Goal: Information Seeking & Learning: Learn about a topic

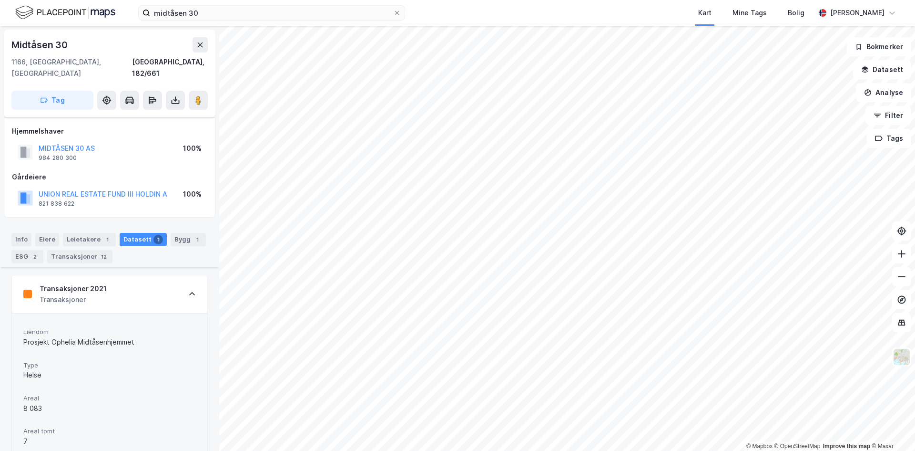
scroll to position [228, 0]
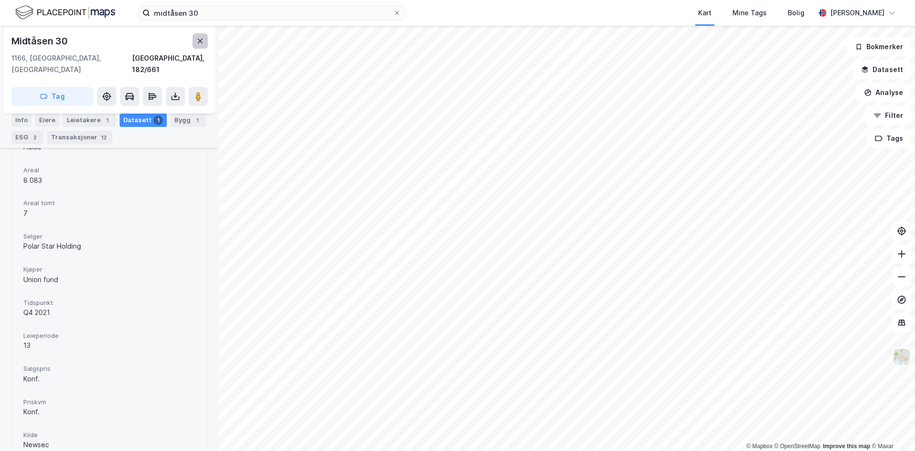
click at [197, 44] on icon at bounding box center [200, 41] width 8 height 8
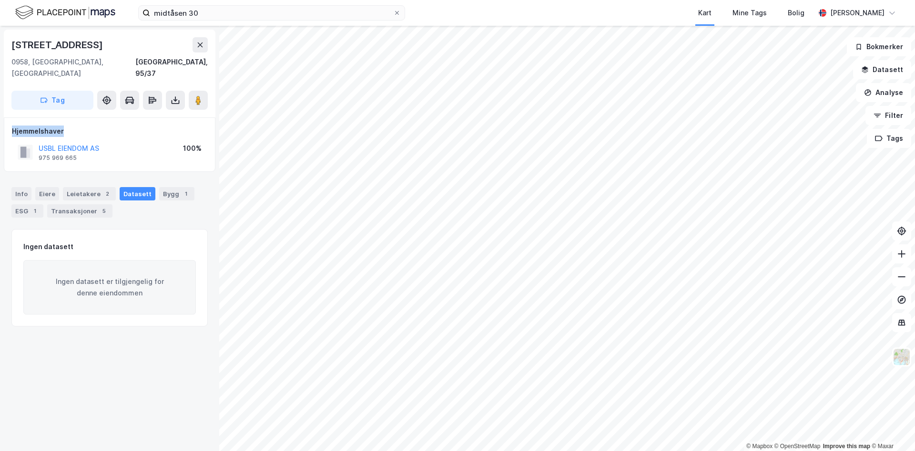
drag, startPoint x: 74, startPoint y: 118, endPoint x: 95, endPoint y: 118, distance: 21.0
click at [93, 118] on div "Hjemmelshaver USBL EIENDOM AS 975 969 665 100%" at bounding box center [110, 144] width 212 height 54
click at [95, 125] on div "Hjemmelshaver" at bounding box center [109, 130] width 195 height 11
click at [99, 206] on div "5" at bounding box center [104, 211] width 10 height 10
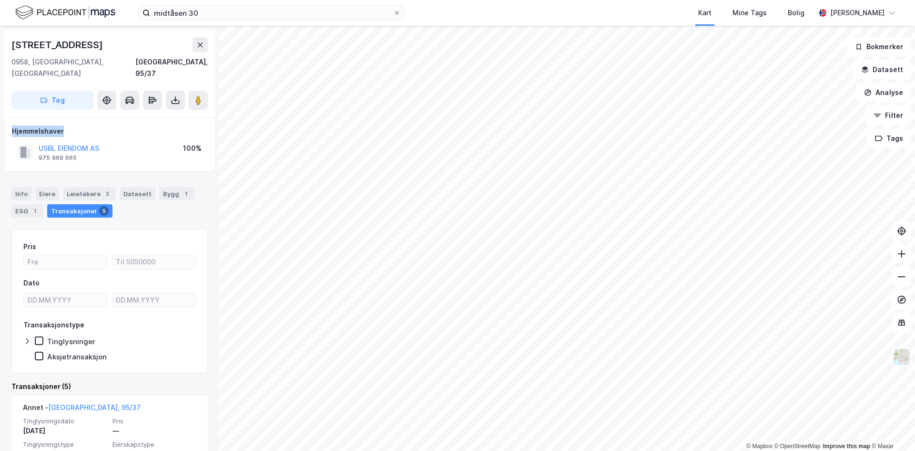
drag, startPoint x: 10, startPoint y: 118, endPoint x: 72, endPoint y: 118, distance: 61.5
click at [72, 118] on div "Hjemmelshaver USBL EIENDOM AS 975 969 665 100%" at bounding box center [110, 144] width 212 height 54
click at [72, 125] on div "Hjemmelshaver" at bounding box center [109, 130] width 195 height 11
click at [165, 190] on div "Info Eiere Leietakere 2 Datasett Bygg 1 ESG 1 Transaksjoner 5" at bounding box center [109, 202] width 196 height 31
click at [128, 187] on div "Datasett" at bounding box center [138, 193] width 36 height 13
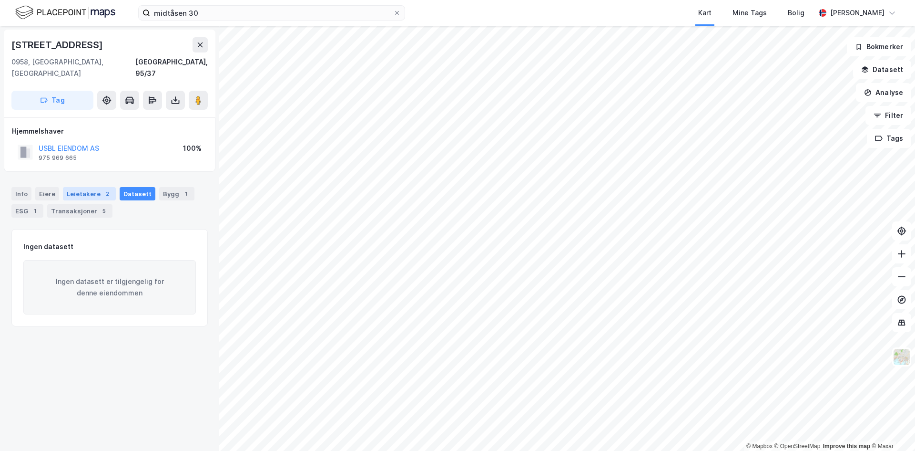
click at [92, 187] on div "Leietakere 2" at bounding box center [89, 193] width 53 height 13
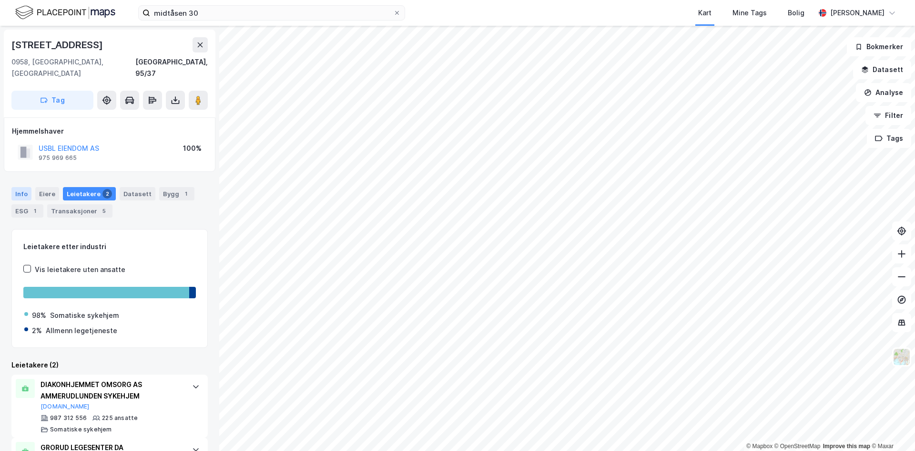
click at [16, 187] on div "Info" at bounding box center [21, 193] width 20 height 13
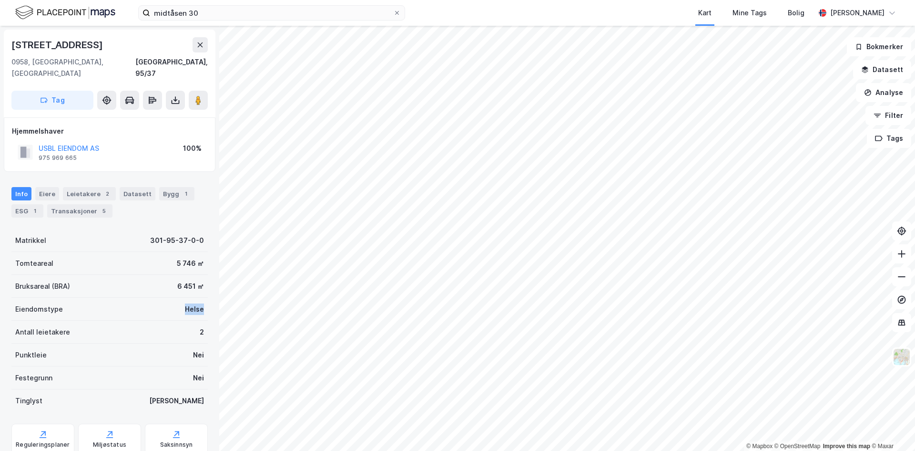
drag, startPoint x: 200, startPoint y: 302, endPoint x: 160, endPoint y: 299, distance: 40.1
click at [160, 299] on div "Eiendomstype Helse" at bounding box center [109, 308] width 196 height 23
drag, startPoint x: 192, startPoint y: 271, endPoint x: 149, endPoint y: 249, distance: 48.8
click at [150, 250] on div "Matrikkel 301-95-37-0-0 Tomteareal 5 746 ㎡ Bruksareal (BRA) 6 451 ㎡ Eiendomstyp…" at bounding box center [109, 320] width 196 height 183
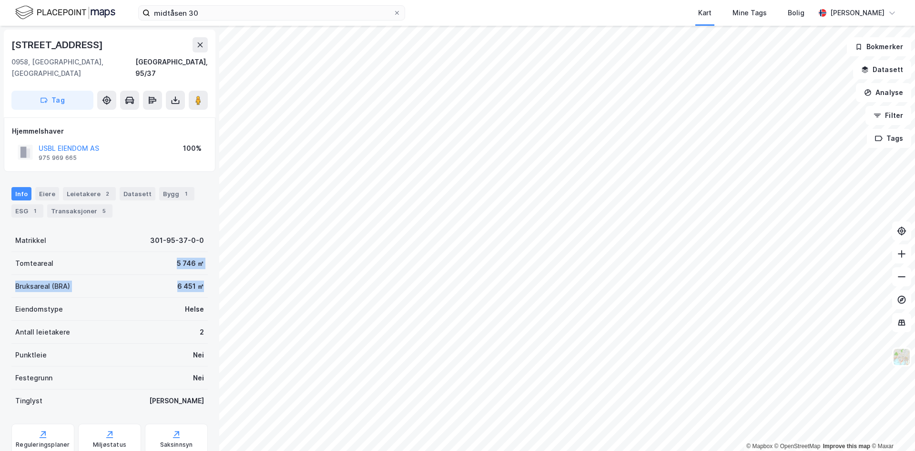
click at [149, 252] on div "Tomteareal 5 746 ㎡" at bounding box center [109, 263] width 196 height 23
click at [409, 0] on html "midtåsen 30 Kart Mine Tags Bolig [PERSON_NAME] © Mapbox © OpenStreetMap Improve…" at bounding box center [457, 225] width 915 height 451
click at [195, 42] on button at bounding box center [200, 44] width 15 height 15
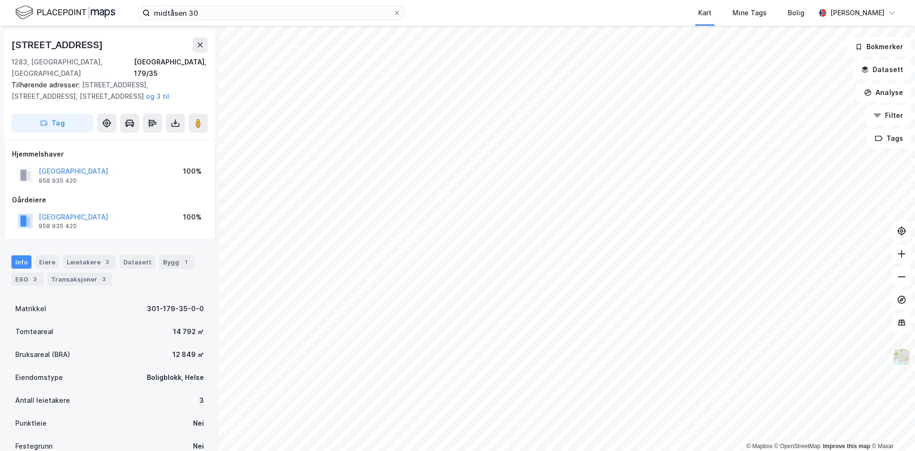
scroll to position [7, 0]
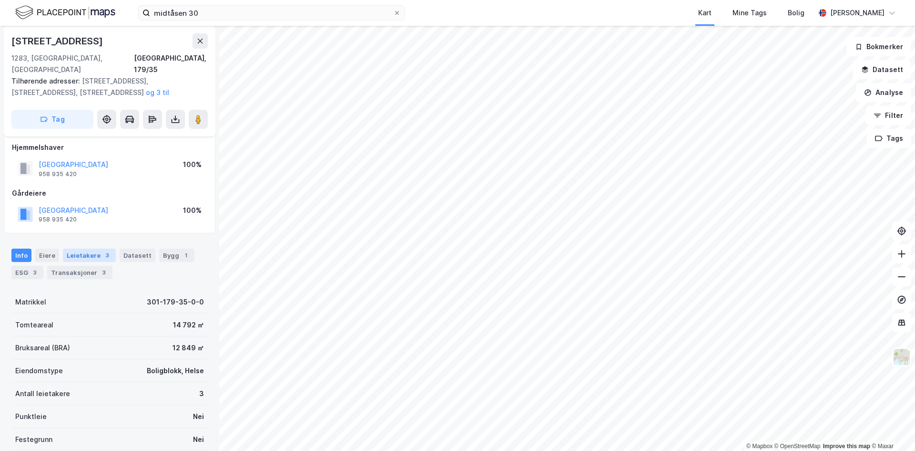
click at [90, 248] on div "Leietakere 3" at bounding box center [89, 254] width 53 height 13
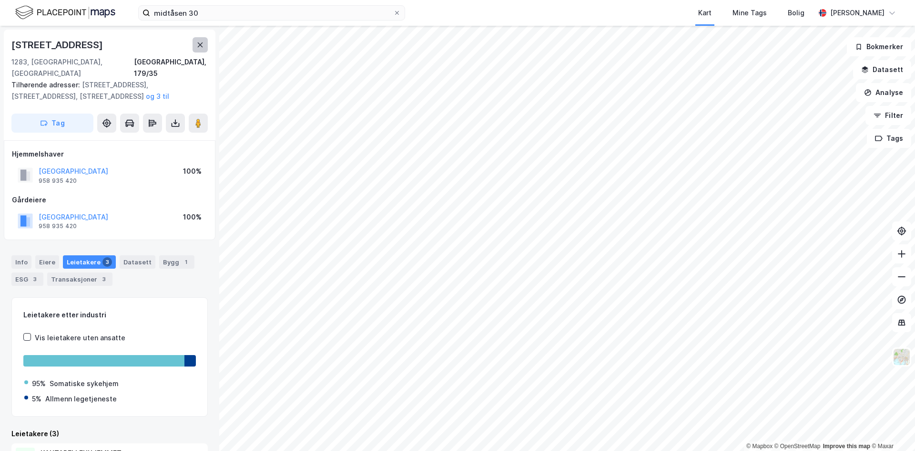
click at [196, 42] on icon at bounding box center [200, 45] width 8 height 8
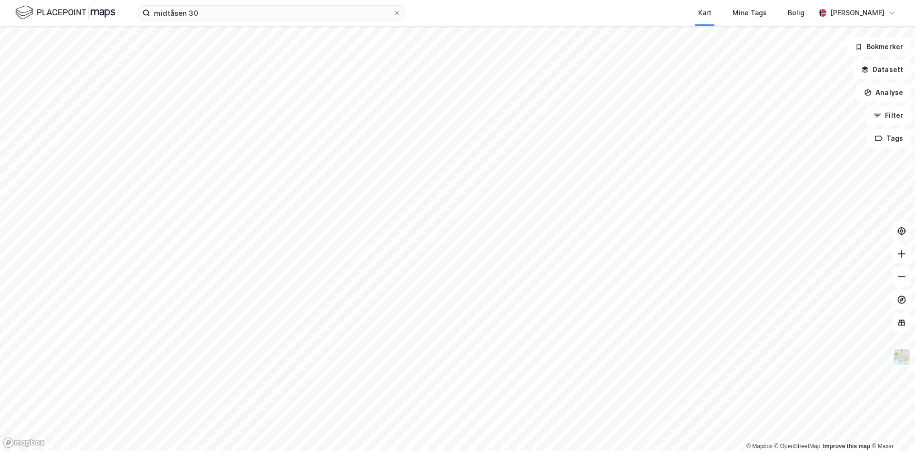
click at [441, 450] on html "midtåsen 30 Kart Mine Tags Bolig [PERSON_NAME] © Mapbox © OpenStreetMap Improve…" at bounding box center [457, 225] width 915 height 451
click at [233, 10] on input "midtåsen 30" at bounding box center [271, 13] width 243 height 14
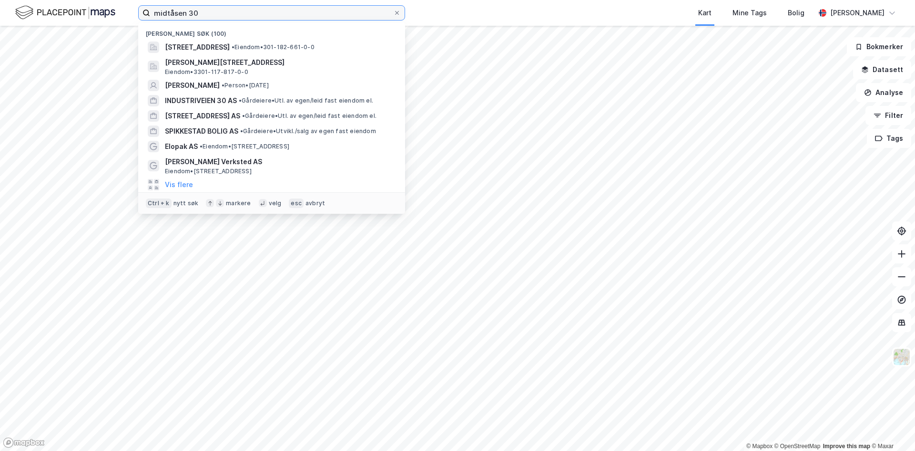
click at [233, 10] on input "midtåsen 30" at bounding box center [271, 13] width 243 height 14
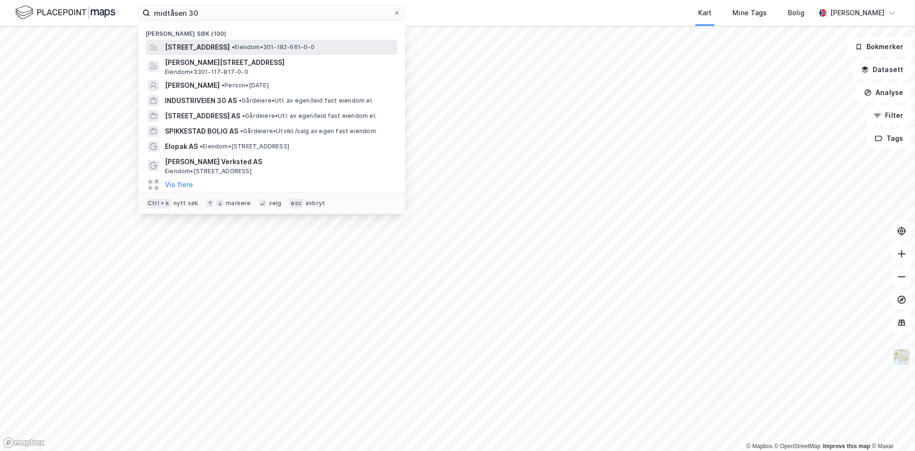
click at [230, 49] on span "[STREET_ADDRESS]" at bounding box center [197, 46] width 65 height 11
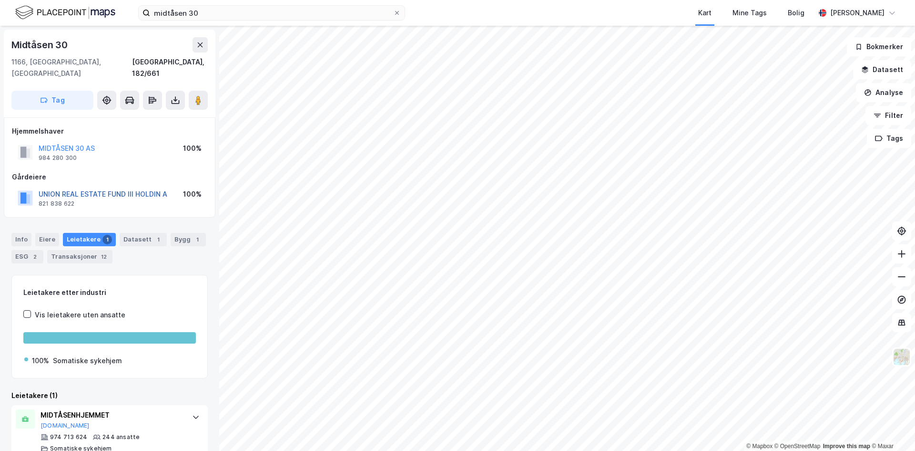
click at [0, 0] on button "UNION REAL ESTATE FUND III HOLDIN A" at bounding box center [0, 0] width 0 height 0
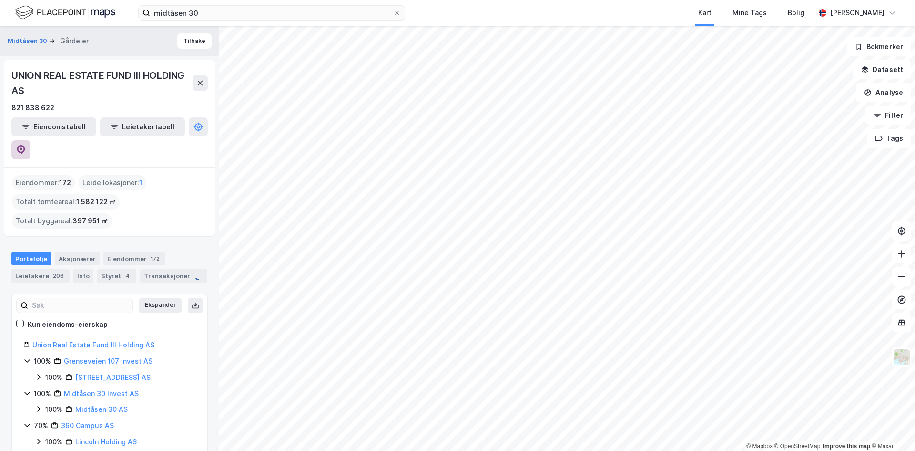
click at [31, 140] on button at bounding box center [20, 149] width 19 height 19
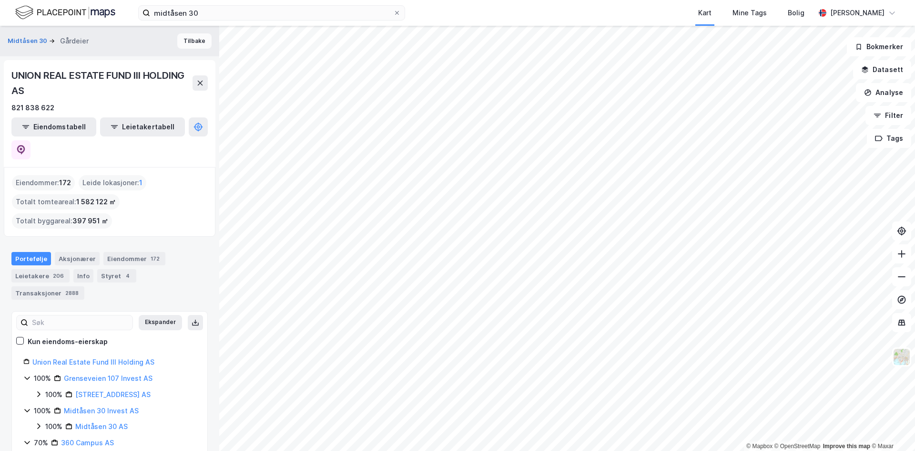
click at [193, 48] on button "Tilbake" at bounding box center [194, 40] width 34 height 15
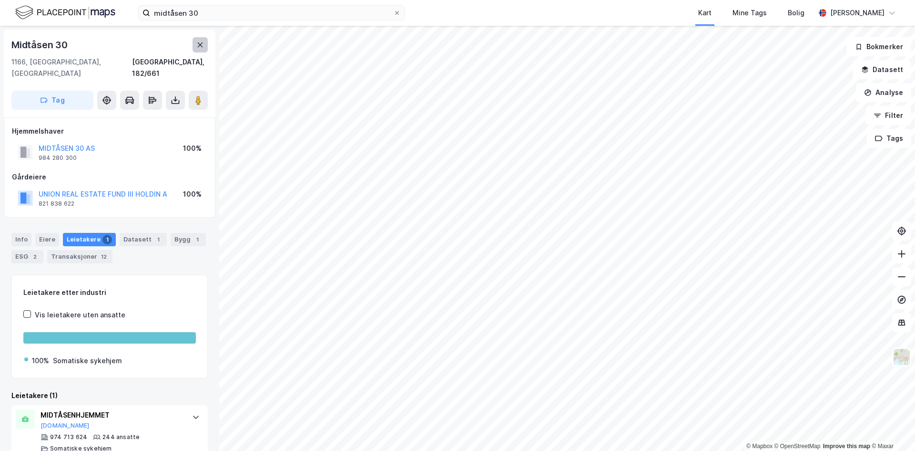
click at [197, 51] on button at bounding box center [200, 44] width 15 height 15
